Goal: Information Seeking & Learning: Find specific page/section

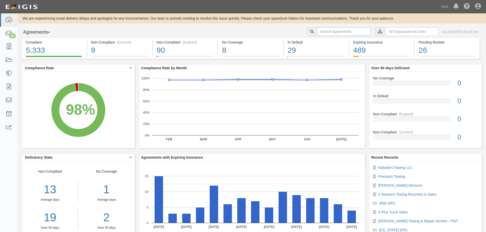
click at [342, 30] on input "text" at bounding box center [344, 31] width 54 height 9
click at [385, 29] on input "text" at bounding box center [411, 31] width 53 height 9
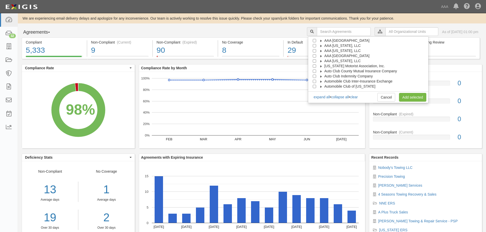
click at [344, 57] on span "AAA [GEOGRAPHIC_DATA]" at bounding box center [346, 56] width 45 height 4
click at [344, 60] on span "Automotive Services" at bounding box center [345, 61] width 33 height 4
click at [325, 71] on input "Emergency Roadside Service (ERS)" at bounding box center [323, 71] width 3 height 3
checkbox input "true"
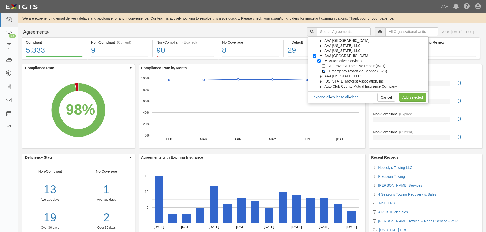
checkbox input "true"
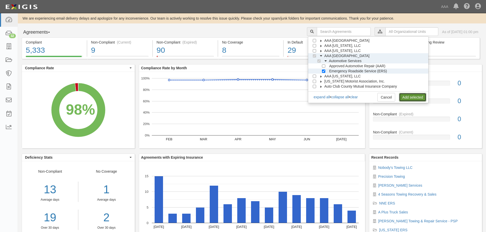
click at [415, 97] on link "Add selected" at bounding box center [412, 97] width 27 height 9
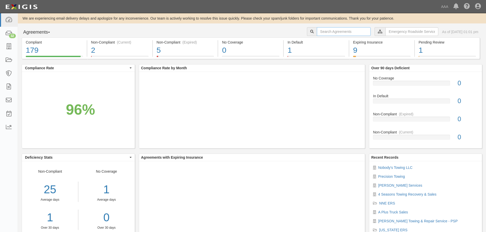
click at [342, 33] on input "text" at bounding box center [344, 31] width 54 height 9
type input "v"
paste input "290007"
type input "290007"
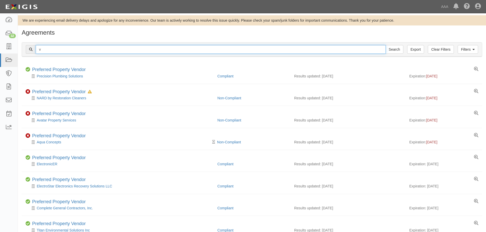
click at [273, 50] on input "v" at bounding box center [211, 49] width 350 height 9
paste input "290007"
type input "290007"
click at [385, 45] on input "Search" at bounding box center [394, 49] width 18 height 9
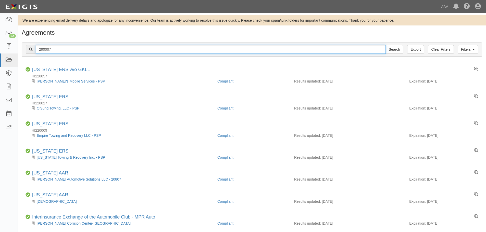
click at [67, 46] on input "290007" at bounding box center [211, 49] width 350 height 9
click at [201, 53] on input "text" at bounding box center [211, 49] width 350 height 9
paste input "A.C. Provo's, Inc."
click at [385, 45] on input "Search" at bounding box center [394, 49] width 18 height 9
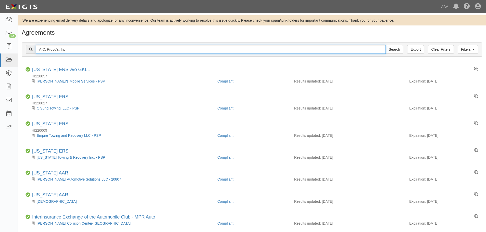
click at [78, 49] on input "A.C. Provo's, Inc." at bounding box center [211, 49] width 350 height 9
paste input "Skowhegan 201 Service LLC"
type input "Skowhegan 201 Service LLC"
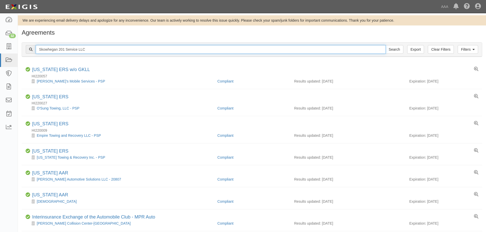
click at [385, 45] on input "Search" at bounding box center [394, 49] width 18 height 9
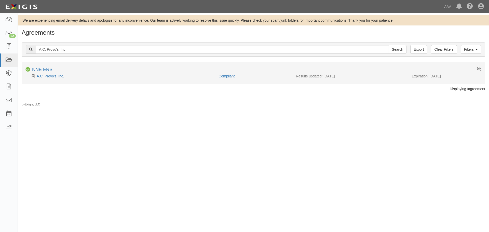
click at [55, 79] on div "A.C. Provo's, Inc." at bounding box center [119, 76] width 189 height 5
click at [54, 74] on link "A.C. Provo's, Inc." at bounding box center [51, 76] width 28 height 4
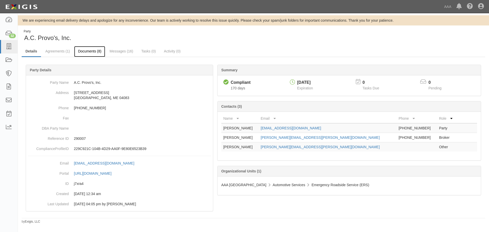
click at [88, 53] on link "Documents (8)" at bounding box center [89, 51] width 31 height 11
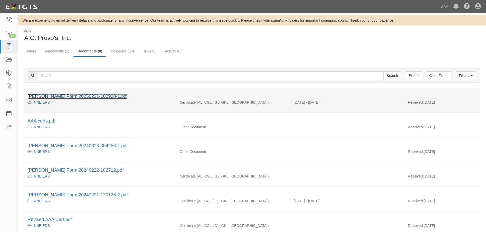
click at [82, 97] on link "ACORD Form 20250221-100928-1.pdf" at bounding box center [78, 96] width 100 height 5
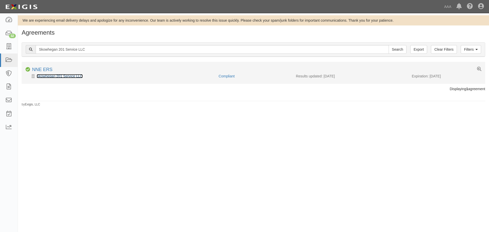
click at [66, 74] on link "Skowhegan 201 Service LLC" at bounding box center [60, 76] width 46 height 4
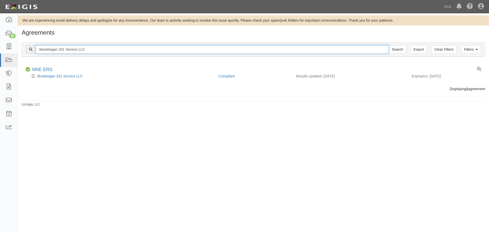
click at [100, 51] on input "Skowhegan 201 Service LLC" at bounding box center [213, 49] width 354 height 9
paste input "outhern Maine Towing"
click at [389, 45] on input "Search" at bounding box center [398, 49] width 18 height 9
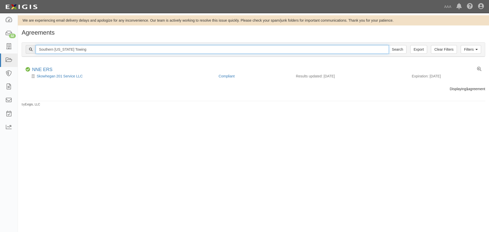
click at [83, 49] on input "Southern Maine Towing" at bounding box center [213, 49] width 354 height 9
click at [81, 49] on input "Southern Maine Towing" at bounding box center [213, 49] width 354 height 9
drag, startPoint x: 81, startPoint y: 48, endPoint x: 41, endPoint y: 50, distance: 40.3
click at [41, 50] on input "Southern Maine Towing" at bounding box center [213, 49] width 354 height 9
paste input "Quick Turn Auto Repair and"
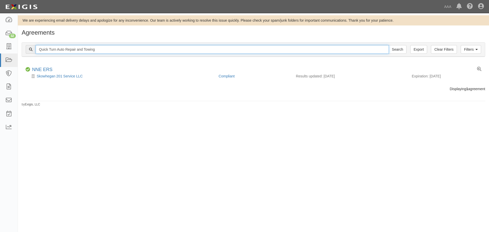
type input "Quick Turn Auto Repair and Towing"
click at [389, 45] on input "Search" at bounding box center [398, 49] width 18 height 9
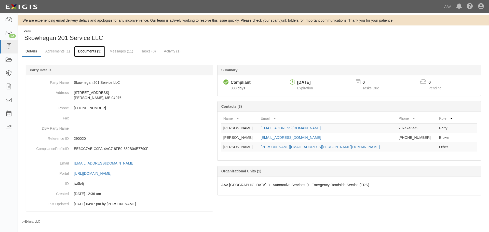
click at [85, 53] on link "Documents (3)" at bounding box center [89, 51] width 31 height 11
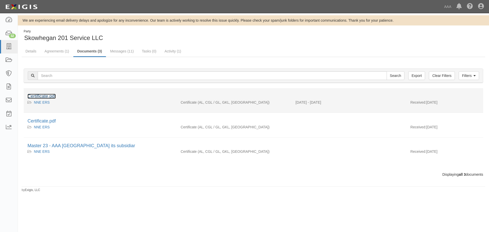
click at [51, 95] on link "Certificate.pdf" at bounding box center [42, 96] width 28 height 5
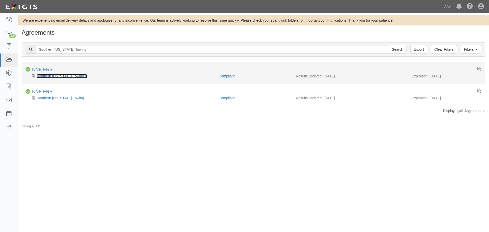
click at [57, 74] on link "Southern Maine Towing 2" at bounding box center [62, 76] width 50 height 4
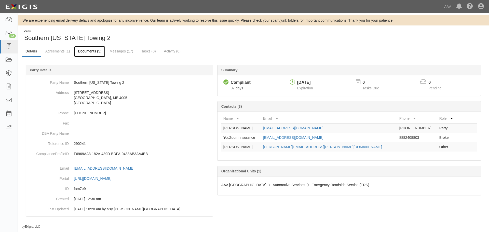
click at [90, 49] on link "Documents (5)" at bounding box center [89, 51] width 31 height 11
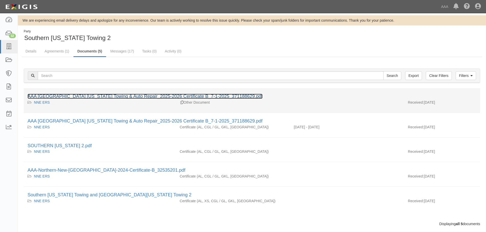
click at [77, 95] on link "AAA [GEOGRAPHIC_DATA] [US_STATE] Towing & Auto Repair_2025-2026 Certificate B_7…" at bounding box center [145, 96] width 235 height 5
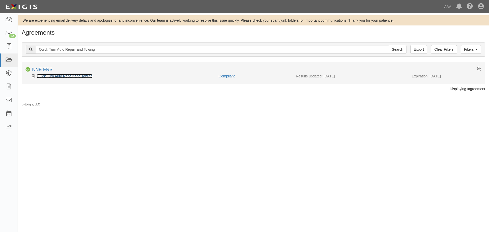
click at [49, 78] on link "Quick Turn Auto Repair and Towing" at bounding box center [65, 76] width 56 height 4
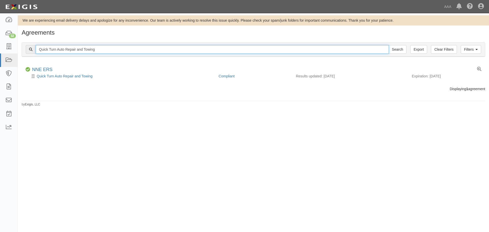
click at [117, 49] on input "Quick Turn Auto Repair and Towing" at bounding box center [213, 49] width 354 height 9
paste input "T & J Towing (Magic Industries, LLC)"
type input "T & J Towing"
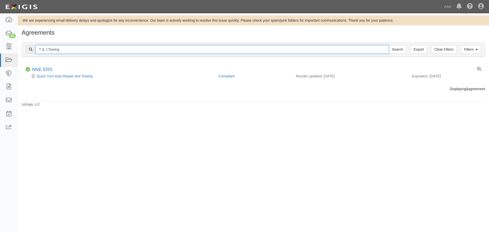
click at [389, 45] on input "Search" at bounding box center [398, 49] width 18 height 9
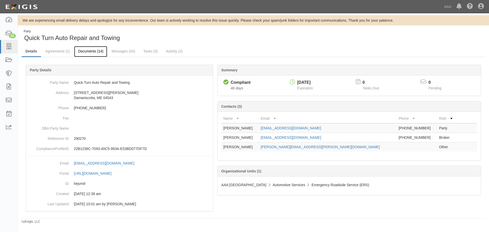
click at [98, 56] on link "Documents (14)" at bounding box center [90, 51] width 33 height 11
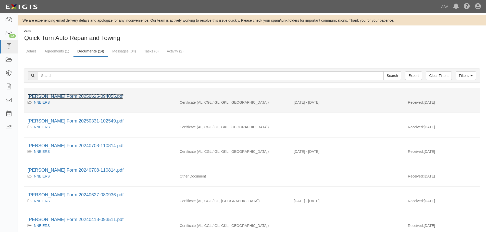
click at [77, 97] on link "[PERSON_NAME] Form 20250625-094055.pdf" at bounding box center [76, 96] width 96 height 5
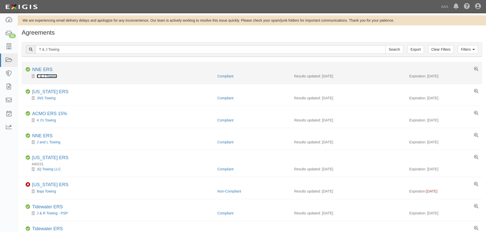
click at [50, 76] on link "T & J Towing" at bounding box center [47, 76] width 20 height 4
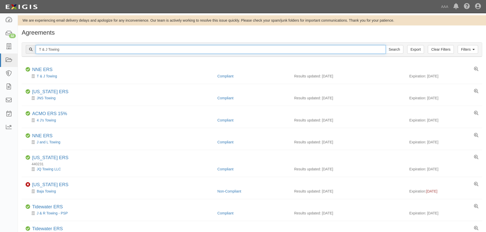
click at [60, 50] on input "T & J Towing" at bounding box center [211, 49] width 350 height 9
paste input "KDT Towing & Repair Inc"
type input "KDT Towing & Repair Inc"
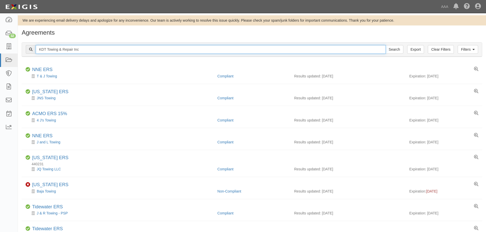
click at [385, 45] on input "Search" at bounding box center [394, 49] width 18 height 9
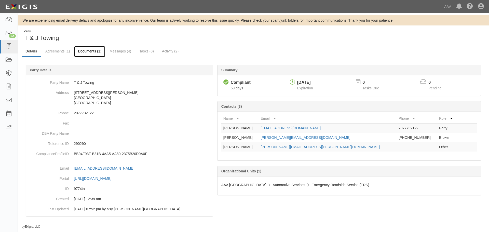
click at [97, 51] on link "Documents (1)" at bounding box center [89, 51] width 31 height 11
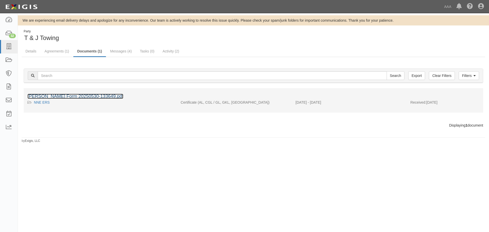
click at [83, 95] on link "ACORD Form 20250530-133649.pdf" at bounding box center [76, 96] width 96 height 5
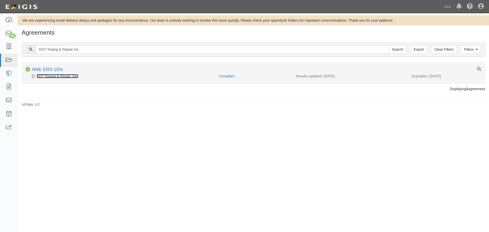
click at [62, 74] on link "KDT Towing & Repair, Inc." at bounding box center [58, 76] width 42 height 4
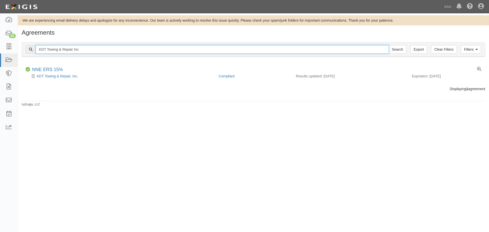
click at [138, 52] on input "KDT Towing & Repair Inc" at bounding box center [213, 49] width 354 height 9
paste input "Blanchard's Towing"
click at [389, 45] on input "Search" at bounding box center [398, 49] width 18 height 9
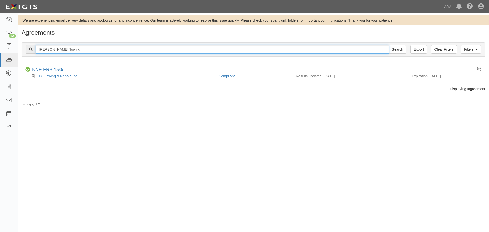
click at [199, 53] on input "Blanchard's Towing" at bounding box center [213, 49] width 354 height 9
paste input "Junkyard Dog Towing & Salvage"
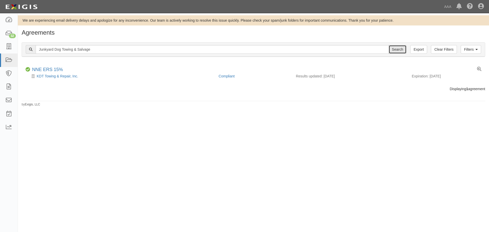
click at [401, 49] on input "Search" at bounding box center [398, 49] width 18 height 9
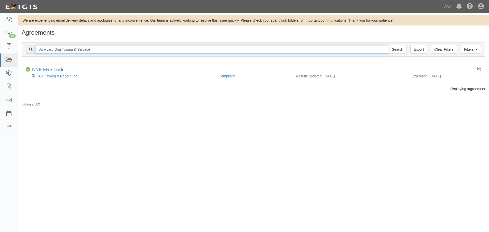
click at [107, 47] on input "Junkyard Dog Towing & Salvage" at bounding box center [213, 49] width 354 height 9
click at [111, 50] on input "Junkyard Dog Towing & Salvage" at bounding box center [213, 49] width 354 height 9
type input "J"
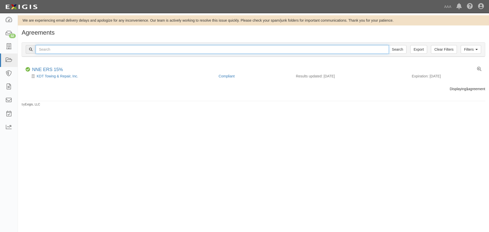
paste input "Union Street Towing (aka Central ME Towing)"
type input "Union Street Towing"
click at [389, 45] on input "Search" at bounding box center [398, 49] width 18 height 9
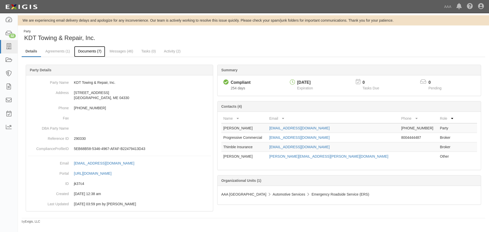
click at [89, 54] on link "Documents (7)" at bounding box center [89, 51] width 31 height 11
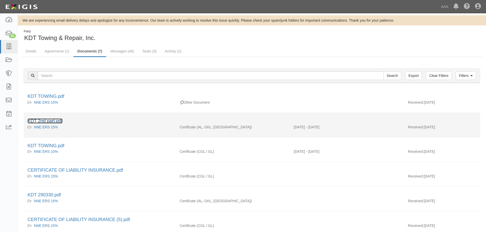
click at [52, 119] on link "KDT 2nd part.pdf" at bounding box center [45, 121] width 35 height 5
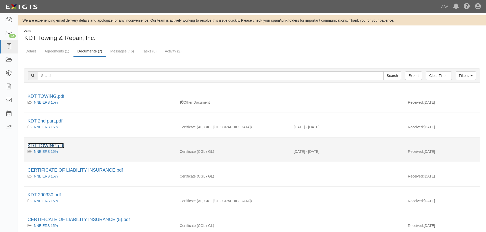
click at [49, 148] on link "KDT TOWING.pdf" at bounding box center [46, 145] width 37 height 5
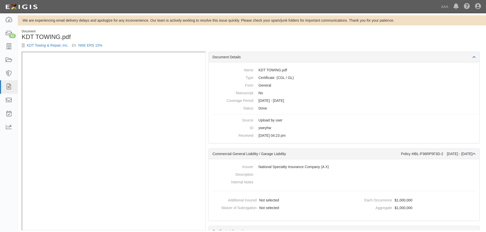
drag, startPoint x: 135, startPoint y: 37, endPoint x: 95, endPoint y: 30, distance: 40.7
click at [135, 37] on h1 "KDT TOWING.pdf" at bounding box center [135, 37] width 226 height 7
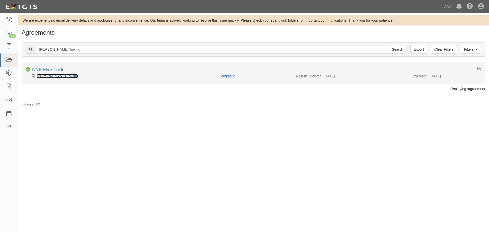
click at [65, 76] on link "[PERSON_NAME] Towing" at bounding box center [57, 76] width 41 height 4
click at [57, 77] on link "[PERSON_NAME] Towing" at bounding box center [57, 76] width 41 height 4
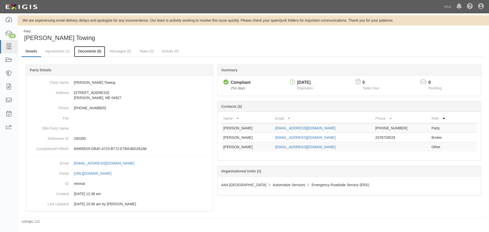
click at [76, 52] on link "Documents (6)" at bounding box center [89, 51] width 31 height 11
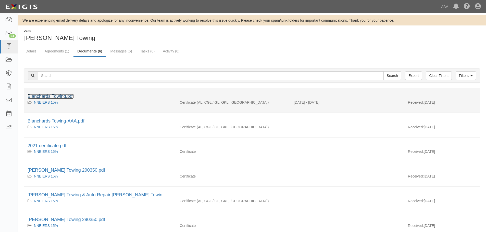
click at [64, 96] on link "Blanchards Towing.pdf" at bounding box center [51, 96] width 46 height 5
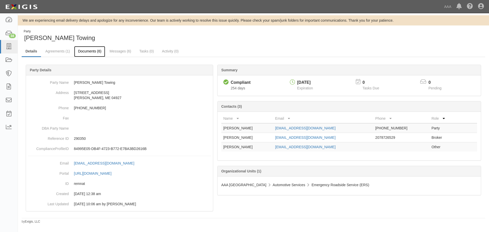
click at [95, 56] on link "Documents (6)" at bounding box center [89, 51] width 31 height 11
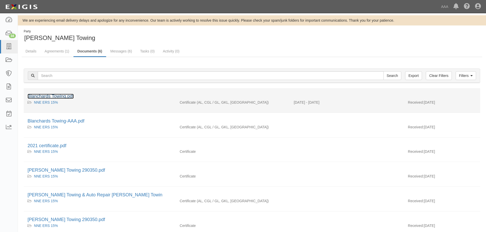
click at [63, 99] on link "Blanchards Towing.pdf" at bounding box center [51, 96] width 46 height 5
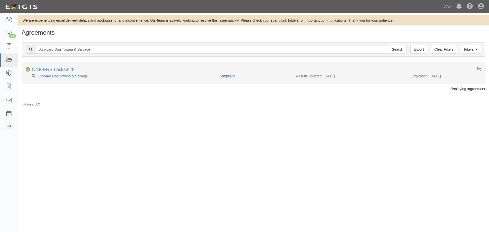
click at [78, 79] on li "Compliant NNE ERS Locksmith Junkyard Dog Towing & Salvage Compliant Results upd…" at bounding box center [254, 73] width 464 height 22
click at [78, 76] on link "Junkyard Dog Towing & Salvage" at bounding box center [62, 76] width 51 height 4
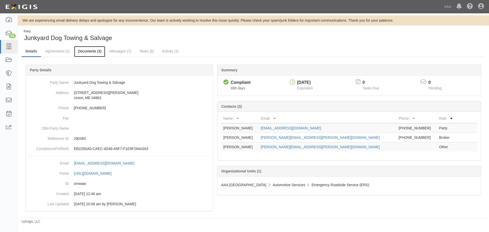
click at [93, 51] on link "Documents (3)" at bounding box center [89, 51] width 31 height 11
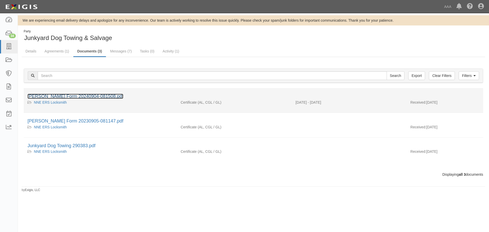
click at [85, 94] on link "[PERSON_NAME] Form 20240904-081508.pdf" at bounding box center [76, 96] width 96 height 5
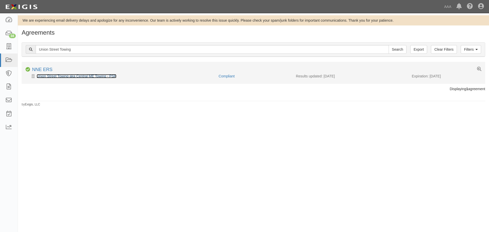
click at [84, 76] on link "Union Street Towing aka Central ME Towing - PSP" at bounding box center [77, 76] width 80 height 4
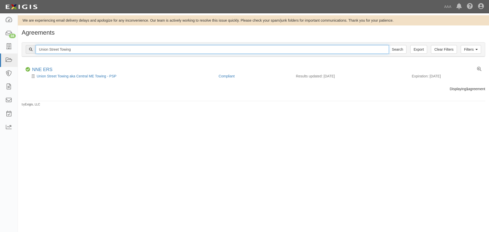
click at [89, 47] on input "Union Street Towing" at bounding box center [213, 49] width 354 height 9
paste input "[PERSON_NAME]'s Used Cars"
click at [389, 45] on input "Search" at bounding box center [398, 49] width 18 height 9
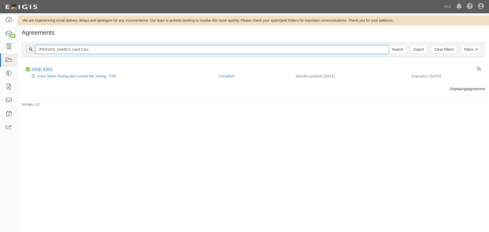
click at [66, 49] on input "[PERSON_NAME]'s Used Cars" at bounding box center [213, 49] width 354 height 9
click at [66, 49] on input "Dick's Used Cars" at bounding box center [213, 49] width 354 height 9
paste input "[PERSON_NAME] & Sons Towing & Recovery"
type input "[PERSON_NAME] & Sons Towing & Recovery"
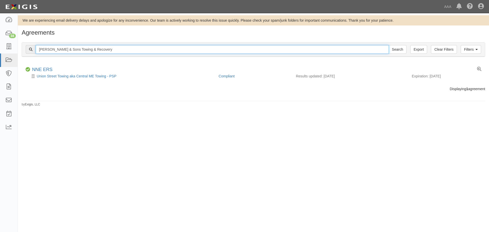
click at [389, 45] on input "Search" at bounding box center [398, 49] width 18 height 9
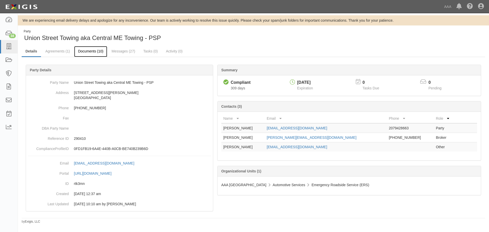
click at [93, 48] on link "Documents (10)" at bounding box center [90, 51] width 33 height 11
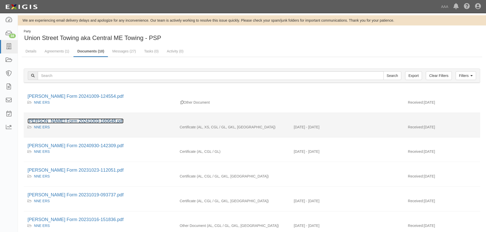
click at [87, 120] on link "ACORD Form 20241003-160648.pdf" at bounding box center [76, 121] width 96 height 5
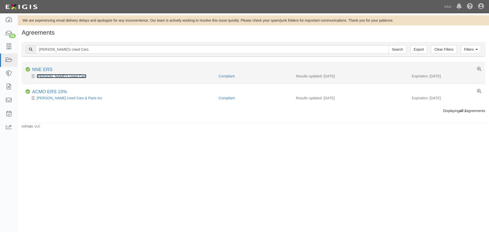
click at [44, 75] on link "Dick's Used Cars" at bounding box center [62, 76] width 50 height 4
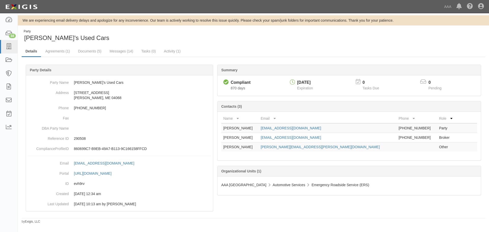
click at [80, 57] on ul "Details Agreements (1) Documents (5) Messages (14) Tasks (0) Activity (1)" at bounding box center [254, 51] width 464 height 11
click at [82, 54] on link "Documents (5)" at bounding box center [89, 51] width 31 height 11
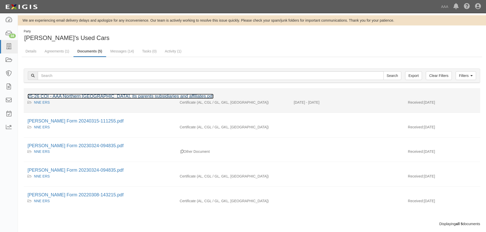
click at [63, 96] on link "25-26 COI - AAA Northern [GEOGRAPHIC_DATA], its parents subsidiaries and affili…" at bounding box center [121, 96] width 186 height 5
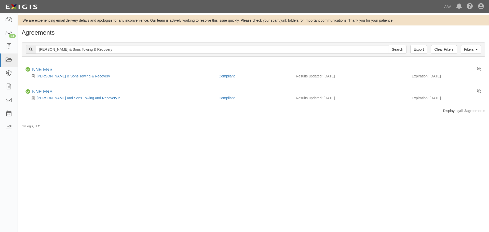
click at [55, 77] on link "[PERSON_NAME] & Sons Towing & Recovery" at bounding box center [73, 76] width 73 height 4
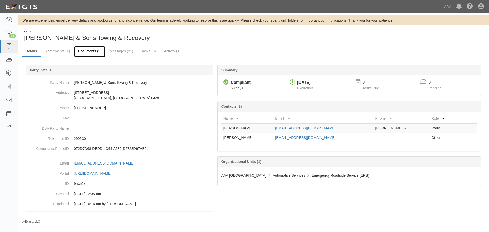
click at [93, 55] on link "Documents (5)" at bounding box center [89, 51] width 31 height 11
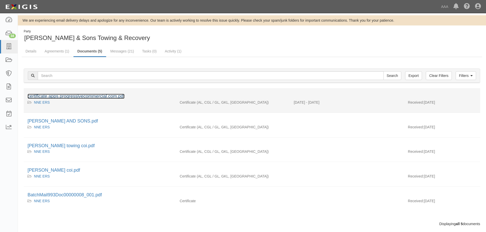
click at [93, 95] on link "certificate.apps.progressivecommercial.com.pdf" at bounding box center [76, 96] width 97 height 5
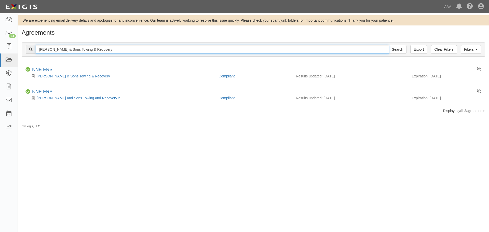
click at [112, 47] on input "Russell & Sons Towing & Recovery" at bounding box center [213, 49] width 354 height 9
paste input "Chandler's Automotive"
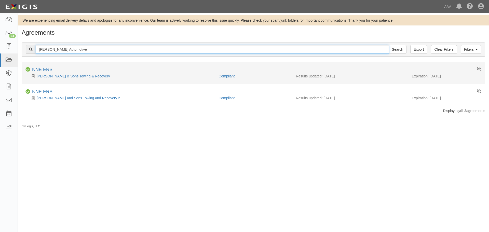
type input "Chandler's Automotive"
click at [389, 45] on input "Search" at bounding box center [398, 49] width 18 height 9
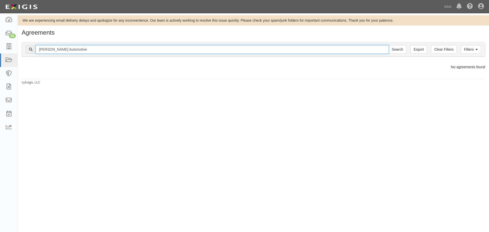
click at [119, 51] on input "[PERSON_NAME] Automotive" at bounding box center [213, 49] width 354 height 9
click at [389, 45] on input "Search" at bounding box center [398, 49] width 18 height 9
click at [130, 49] on input "[PERSON_NAME] Automotive" at bounding box center [213, 49] width 354 height 9
type input "[PERSON_NAME]"
click at [389, 45] on input "Search" at bounding box center [398, 49] width 18 height 9
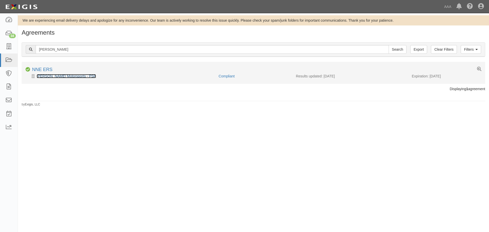
click at [70, 74] on link "[PERSON_NAME] Motorsports - PSP" at bounding box center [66, 76] width 59 height 4
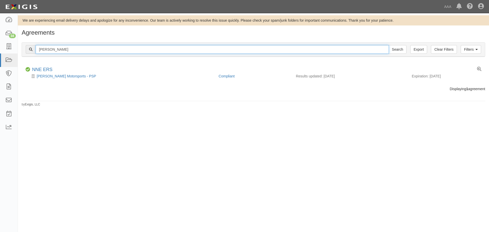
click at [84, 52] on input "[PERSON_NAME]" at bounding box center [213, 49] width 354 height 9
click at [84, 52] on input "Chandler" at bounding box center [213, 49] width 354 height 9
paste input "oastline Towing and Recovery, LLC"
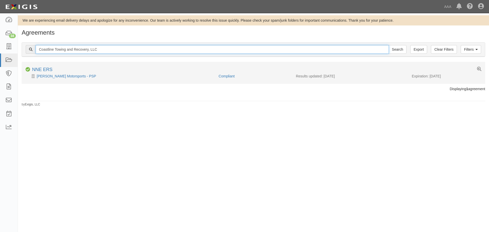
type input "Coastline Towing and Recovery, LLC"
click at [389, 45] on input "Search" at bounding box center [398, 49] width 18 height 9
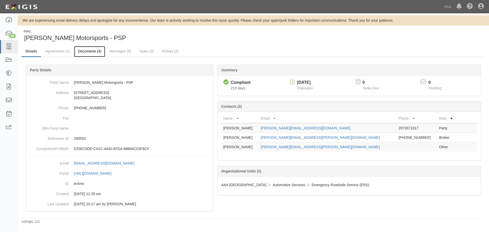
click at [91, 52] on link "Documents (4)" at bounding box center [89, 51] width 31 height 11
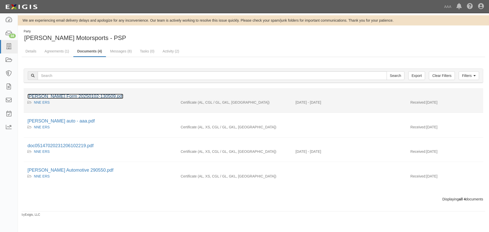
click at [76, 96] on link "[PERSON_NAME] Form 20250102-130509.pdf" at bounding box center [76, 96] width 96 height 5
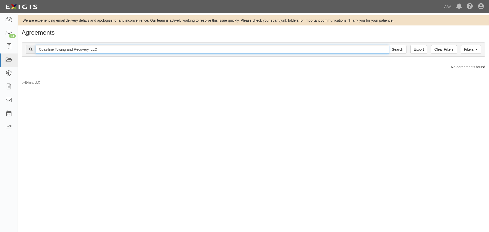
click at [106, 48] on input "Coastline Towing and Recovery, LLC" at bounding box center [213, 49] width 354 height 9
type input "Coastline Towing and Recovery"
click at [389, 45] on input "Search" at bounding box center [398, 49] width 18 height 9
click at [108, 52] on input "Coastline Towing and Recovery" at bounding box center [213, 49] width 354 height 9
type input "Coastline"
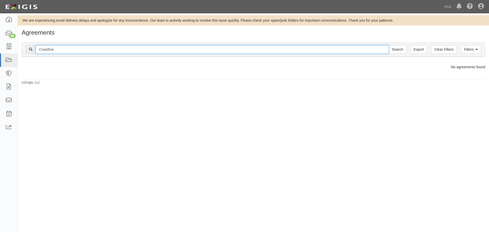
click at [389, 45] on input "Search" at bounding box center [398, 49] width 18 height 9
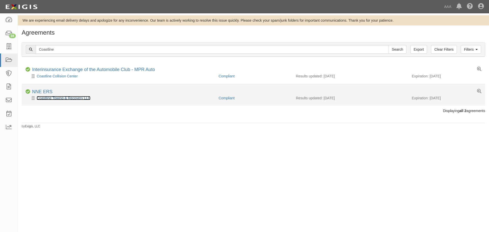
click at [79, 98] on link "Coastline Towing & Recovery LLC" at bounding box center [64, 98] width 54 height 4
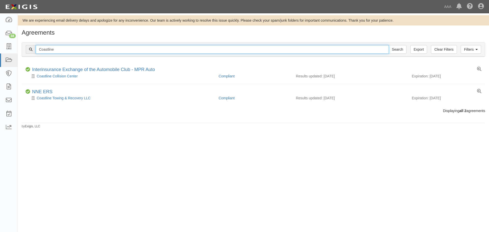
click at [58, 48] on input "Coastline" at bounding box center [213, 49] width 354 height 9
paste input "Smiths Towing and Recovery"
type input "Smiths Towing and Recovery"
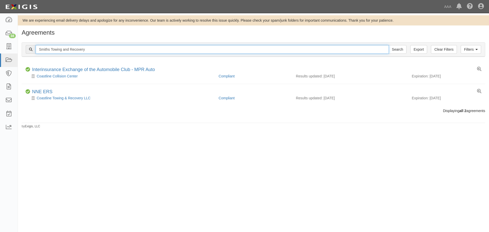
click at [389, 45] on input "Search" at bounding box center [398, 49] width 18 height 9
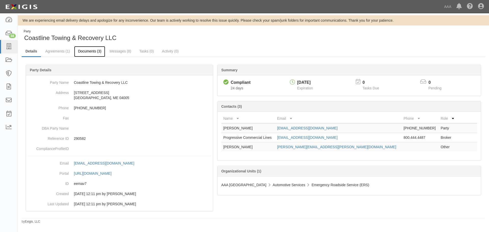
click at [85, 55] on link "Documents (3)" at bounding box center [89, 51] width 31 height 11
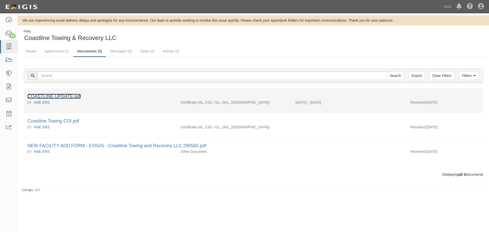
click at [63, 99] on link "COASTLINE UPDATE.pdf" at bounding box center [54, 96] width 53 height 5
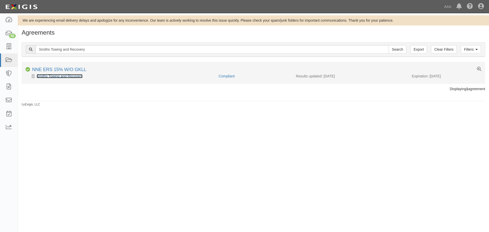
click at [69, 76] on link "Smiths Towing and Recovery" at bounding box center [60, 76] width 46 height 4
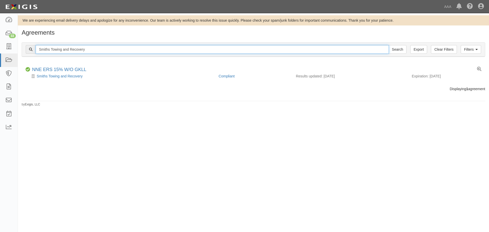
click at [97, 51] on input "Smiths Towing and Recovery" at bounding box center [213, 49] width 354 height 9
paste input "Colonial Auto"
type input "Colonial Auto"
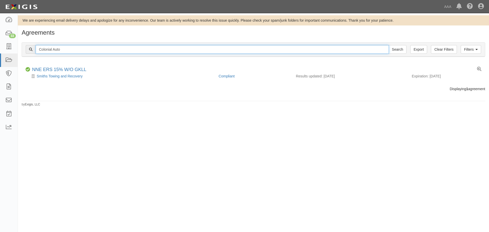
click at [389, 45] on input "Search" at bounding box center [398, 49] width 18 height 9
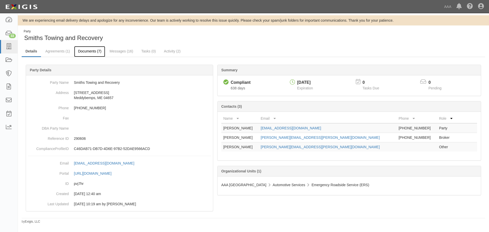
click at [97, 53] on link "Documents (7)" at bounding box center [89, 51] width 31 height 11
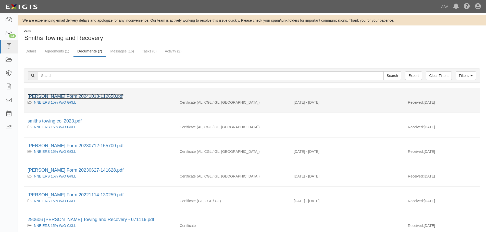
click at [75, 97] on link "ACORD Form 20241018-112650.pdf" at bounding box center [76, 96] width 96 height 5
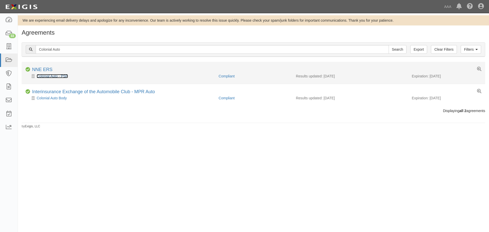
click at [53, 74] on link "Colonial Auto - PSP" at bounding box center [52, 76] width 31 height 4
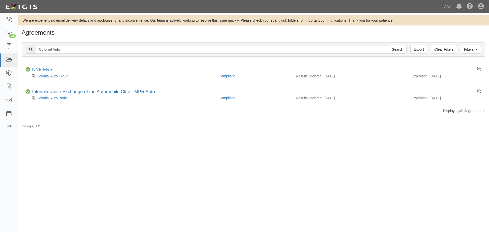
click at [113, 54] on div "Filters Clear Filters Export Colonial Auto Search Filters" at bounding box center [253, 50] width 463 height 14
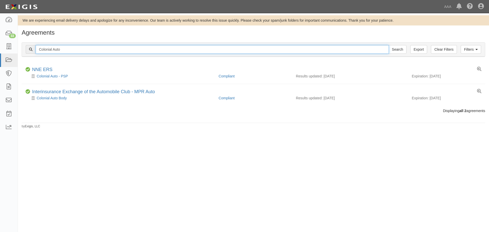
click at [111, 49] on input "Colonial Auto" at bounding box center [213, 49] width 354 height 9
paste input "Silva's Towing"
type input "Silva's Towing"
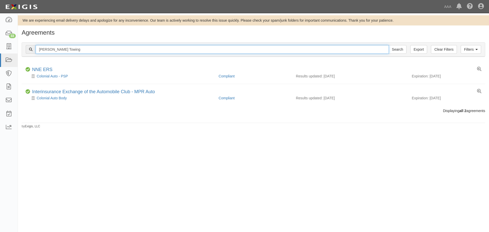
click at [389, 45] on input "Search" at bounding box center [398, 49] width 18 height 9
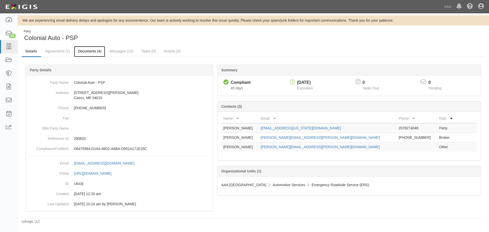
click at [100, 50] on link "Documents (4)" at bounding box center [89, 51] width 31 height 11
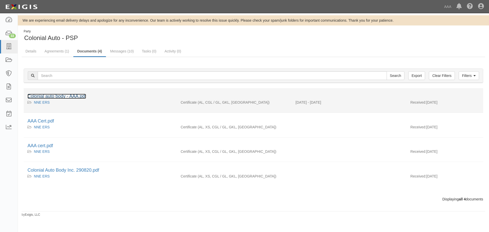
click at [66, 95] on link "Colonial auto body - AAA.pdf" at bounding box center [57, 96] width 59 height 5
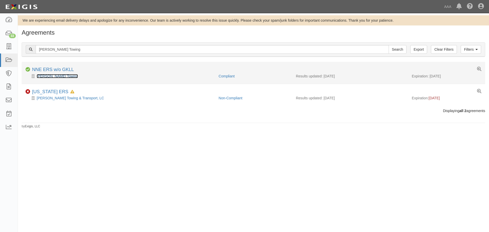
click at [55, 74] on link "[PERSON_NAME] Towing" at bounding box center [57, 76] width 41 height 4
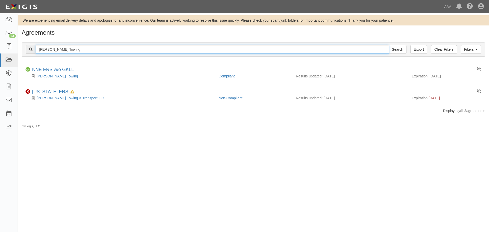
click at [80, 51] on input "[PERSON_NAME] Towing" at bounding box center [213, 49] width 354 height 9
paste input "Pro Tow Auto Transport"
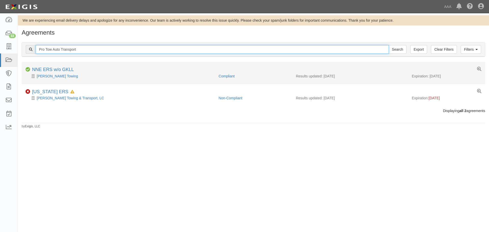
type input "Pro Tow Auto Transport"
click at [389, 45] on input "Search" at bounding box center [398, 49] width 18 height 9
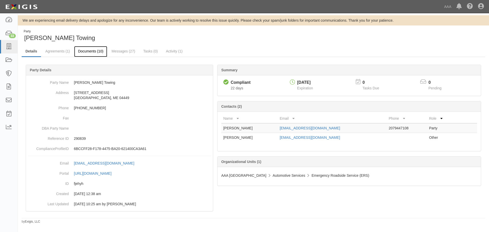
click at [81, 54] on link "Documents (10)" at bounding box center [90, 51] width 33 height 11
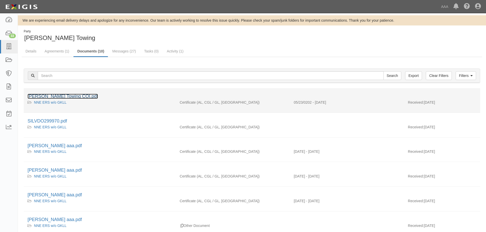
click at [72, 97] on link "[PERSON_NAME] Towing COI.pdf" at bounding box center [63, 96] width 70 height 5
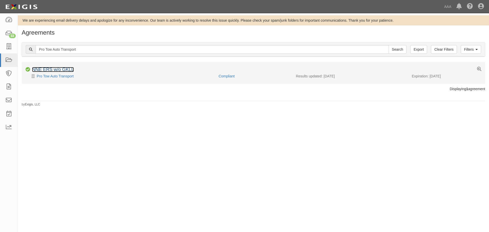
click at [51, 71] on link "NNE ERS w/o GKLL" at bounding box center [53, 69] width 42 height 5
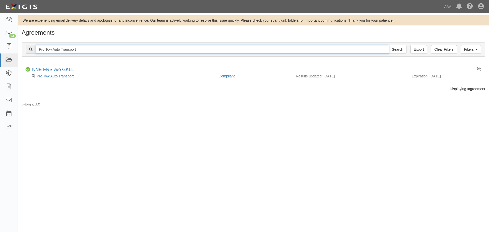
click at [84, 49] on input "Pro Tow Auto Transport" at bounding box center [213, 49] width 354 height 9
paste input "text"
type input "Kims"
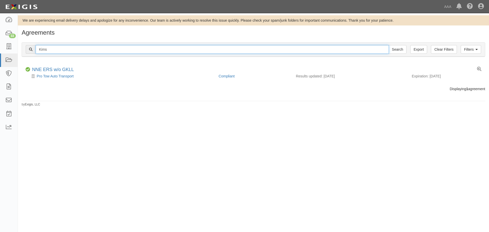
click at [389, 45] on input "Search" at bounding box center [398, 49] width 18 height 9
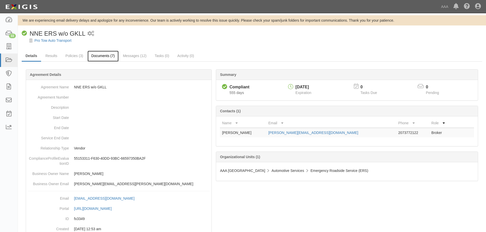
click at [93, 55] on link "Documents (7)" at bounding box center [102, 56] width 31 height 11
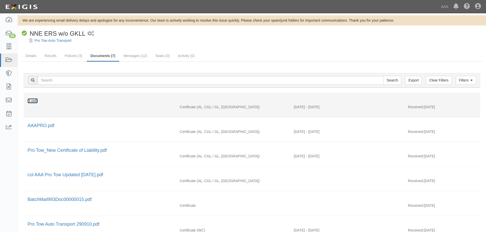
click at [37, 100] on link "d.pdf" at bounding box center [33, 100] width 10 height 5
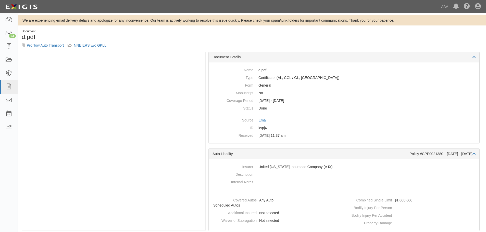
drag, startPoint x: 218, startPoint y: 37, endPoint x: 208, endPoint y: 37, distance: 10.0
click at [218, 37] on h1 "d.pdf" at bounding box center [135, 37] width 226 height 7
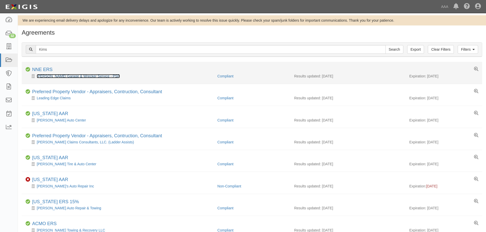
click at [79, 77] on link "[PERSON_NAME] Garage & Wrecker Service - PSP" at bounding box center [78, 76] width 83 height 4
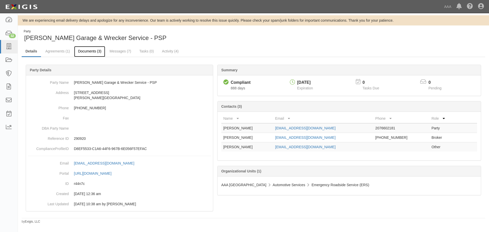
click at [93, 52] on link "Documents (3)" at bounding box center [89, 51] width 31 height 11
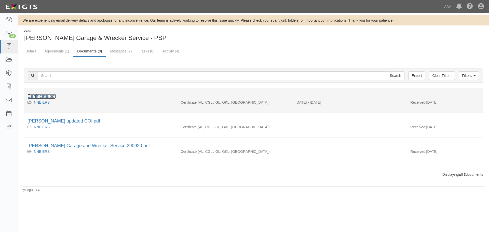
click at [56, 97] on link "Certificate.pdf" at bounding box center [42, 96] width 28 height 5
